Goal: Find specific page/section: Find specific page/section

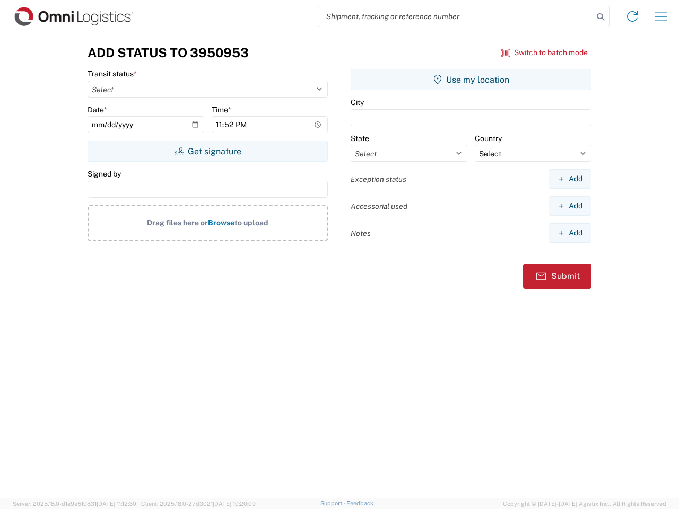
click at [456, 16] on input "search" at bounding box center [455, 16] width 275 height 20
click at [601, 17] on icon at bounding box center [600, 17] width 15 height 15
click at [632, 16] on icon at bounding box center [632, 16] width 17 height 17
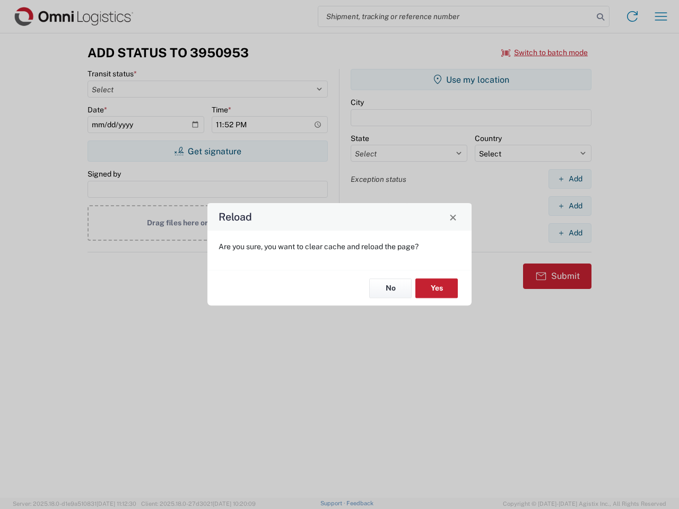
click at [661, 16] on div "Reload Are you sure, you want to clear cache and reload the page? No Yes" at bounding box center [339, 254] width 679 height 509
click at [545, 53] on div "Reload Are you sure, you want to clear cache and reload the page? No Yes" at bounding box center [339, 254] width 679 height 509
click at [207, 151] on div "Reload Are you sure, you want to clear cache and reload the page? No Yes" at bounding box center [339, 254] width 679 height 509
click at [471, 80] on div "Reload Are you sure, you want to clear cache and reload the page? No Yes" at bounding box center [339, 254] width 679 height 509
click at [570, 179] on div "Reload Are you sure, you want to clear cache and reload the page? No Yes" at bounding box center [339, 254] width 679 height 509
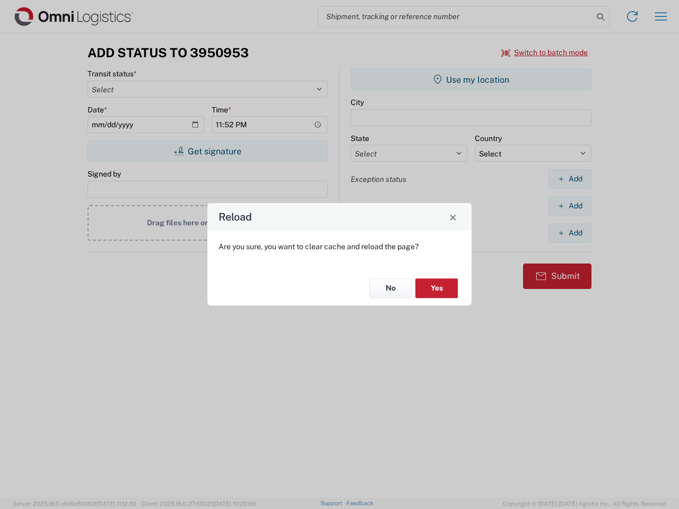
click at [570, 206] on div "Reload Are you sure, you want to clear cache and reload the page? No Yes" at bounding box center [339, 254] width 679 height 509
click at [570, 233] on div "Reload Are you sure, you want to clear cache and reload the page? No Yes" at bounding box center [339, 254] width 679 height 509
